Goal: Complete application form

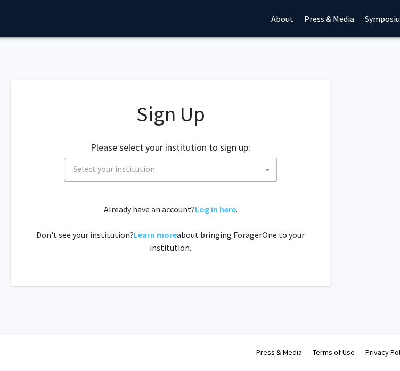
scroll to position [0, 143]
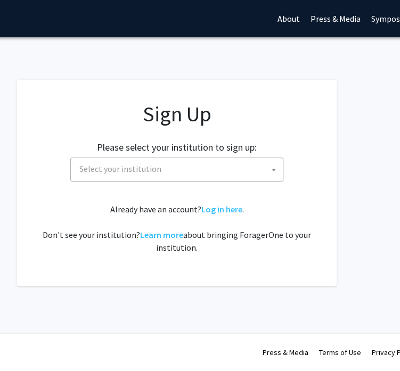
click at [161, 174] on span "Select your institution" at bounding box center [120, 168] width 82 height 11
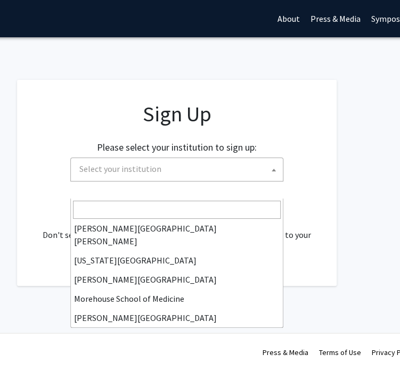
scroll to position [266, 0]
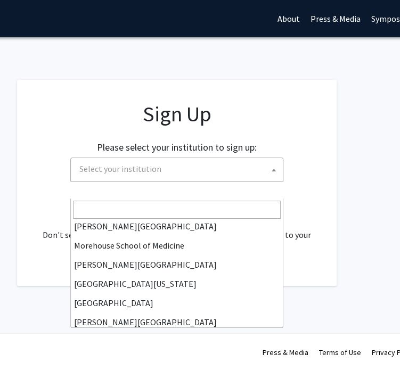
select select "1"
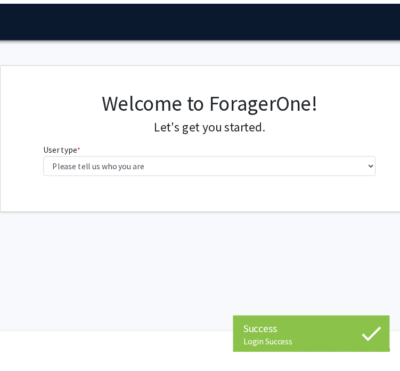
scroll to position [0, 111]
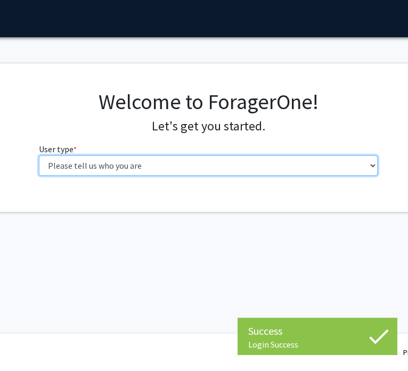
drag, startPoint x: 235, startPoint y: 211, endPoint x: 231, endPoint y: 216, distance: 5.7
click at [235, 176] on select "Please tell us who you are Undergraduate Student Master's Student Doctoral Cand…" at bounding box center [208, 165] width 339 height 20
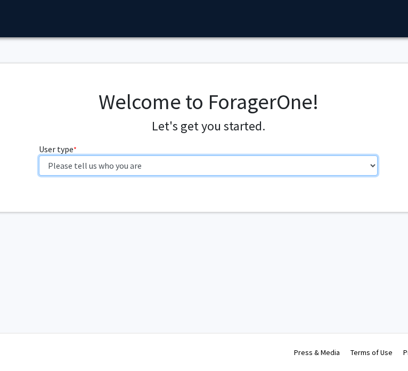
select select "2: masters"
click at [39, 176] on select "Please tell us who you are Undergraduate Student Master's Student Doctoral Cand…" at bounding box center [208, 165] width 339 height 20
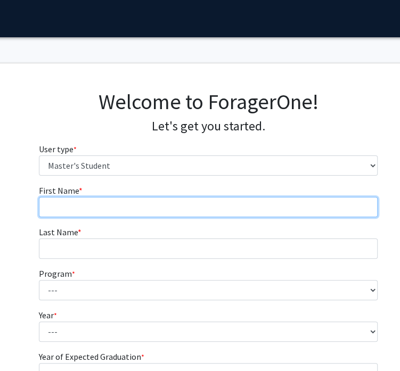
click at [131, 217] on input "First Name * required" at bounding box center [208, 207] width 339 height 20
type input "[PERSON_NAME]"
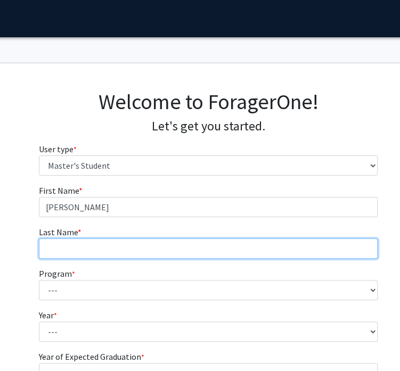
type input "Pacely"
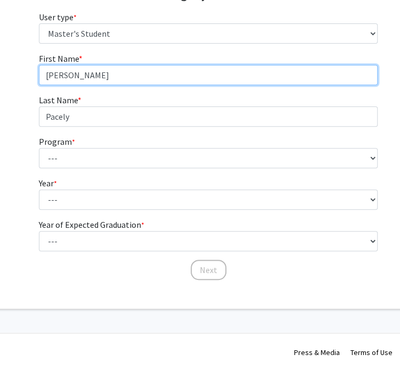
scroll to position [160, 111]
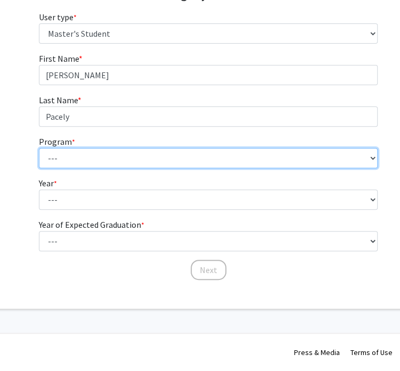
click at [104, 168] on select "--- Anatomy Education Applied and Computational Mathematics Applied Biomedical …" at bounding box center [208, 158] width 339 height 20
click at [97, 168] on select "--- Anatomy Education Applied and Computational Mathematics Applied Biomedical …" at bounding box center [208, 158] width 339 height 20
select select "46: 35"
click at [39, 168] on select "--- Anatomy Education Applied and Computational Mathematics Applied Biomedical …" at bounding box center [208, 158] width 339 height 20
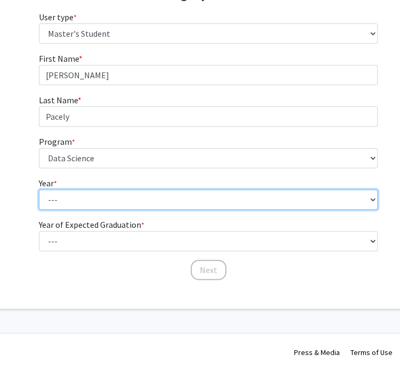
drag, startPoint x: 102, startPoint y: 238, endPoint x: 97, endPoint y: 247, distance: 9.5
click at [101, 210] on select "--- First Year Second Year" at bounding box center [208, 200] width 339 height 20
select select "1: first_year"
click at [39, 210] on select "--- First Year Second Year" at bounding box center [208, 200] width 339 height 20
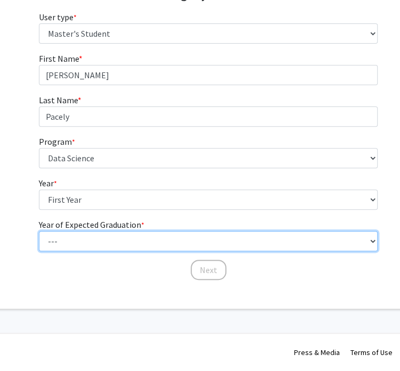
click at [117, 231] on select "--- 2025 2026 2027 2028 2029 2030 2031 2032 2033 2034" at bounding box center [208, 241] width 339 height 20
select select "2: 2026"
click at [39, 231] on select "--- 2025 2026 2027 2028 2029 2030 2031 2032 2033 2034" at bounding box center [208, 241] width 339 height 20
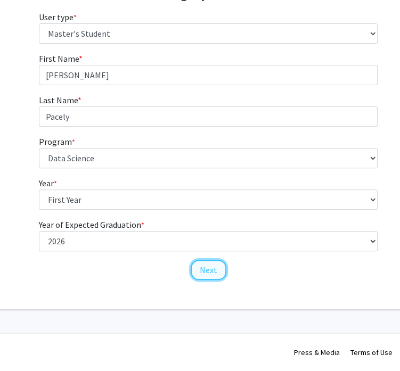
click at [208, 261] on button "Next" at bounding box center [209, 270] width 36 height 20
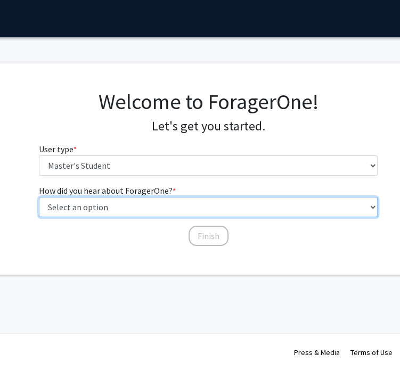
click at [83, 217] on select "Select an option Peer/student recommendation Faculty/staff recommendation Unive…" at bounding box center [208, 207] width 339 height 20
select select "3: university_website"
click at [39, 217] on select "Select an option Peer/student recommendation Faculty/staff recommendation Unive…" at bounding box center [208, 207] width 339 height 20
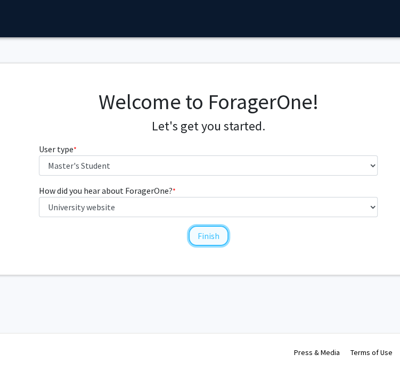
click at [212, 246] on button "Finish" at bounding box center [209, 236] width 40 height 20
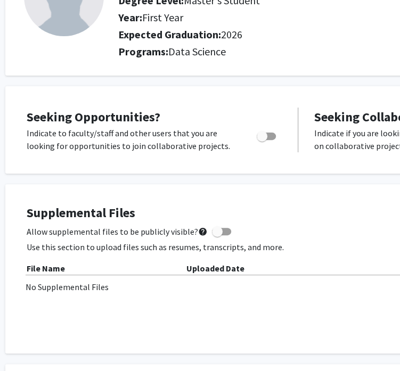
scroll to position [0, 21]
